Goal: Navigation & Orientation: Find specific page/section

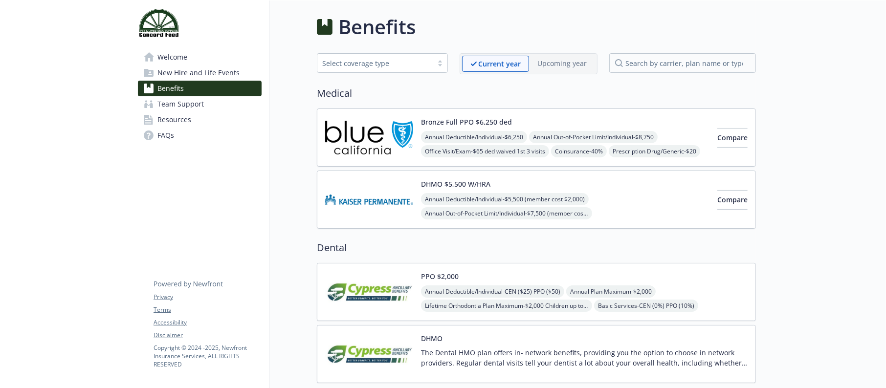
scroll to position [366, 0]
